Goal: Information Seeking & Learning: Learn about a topic

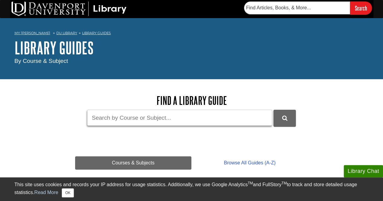
click at [124, 118] on input "Guide Search Terms" at bounding box center [179, 118] width 185 height 16
type input "Loom"
click at [273, 110] on button "DU Library Guides Search" at bounding box center [284, 118] width 22 height 17
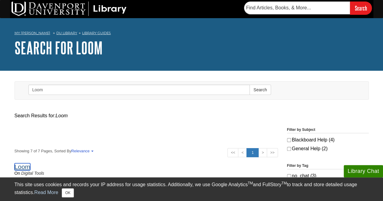
click at [24, 169] on link "Loom" at bounding box center [23, 167] width 16 height 7
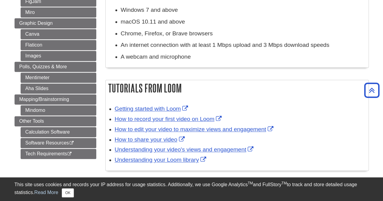
scroll to position [328, 0]
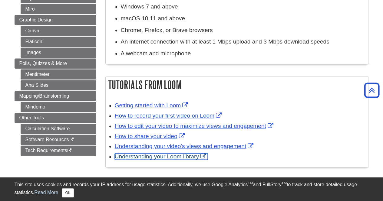
click at [146, 154] on link "Understanding your Loom library" at bounding box center [161, 157] width 93 height 6
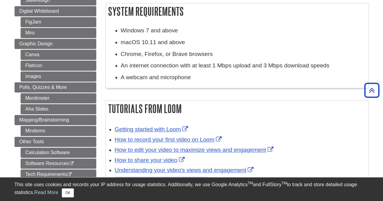
scroll to position [337, 0]
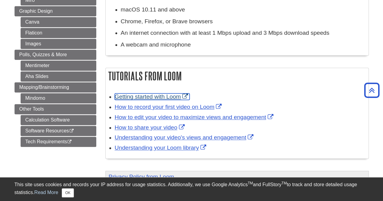
click at [172, 94] on link "Getting started with Loom" at bounding box center [152, 97] width 75 height 6
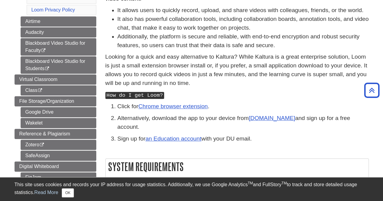
scroll to position [152, 0]
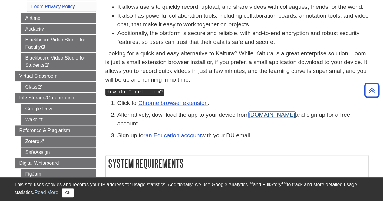
click at [269, 114] on link "[DOMAIN_NAME]" at bounding box center [272, 115] width 47 height 6
